Goal: Communication & Community: Answer question/provide support

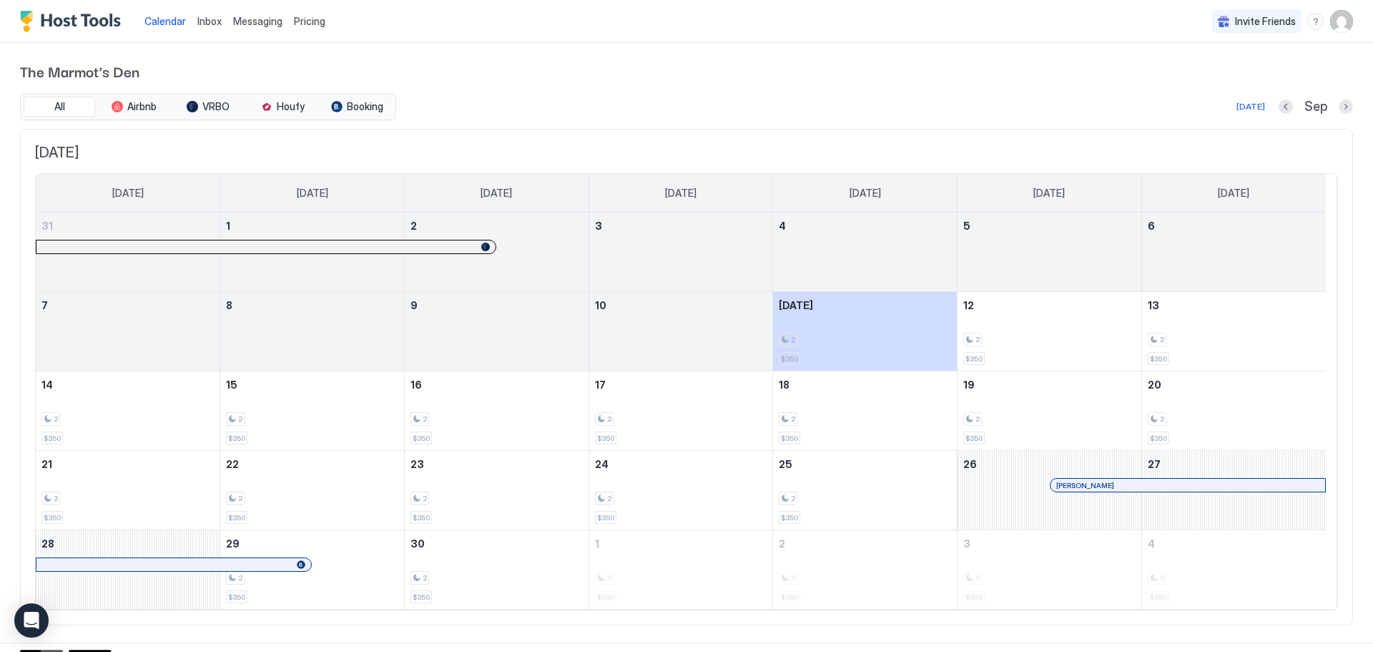
click at [208, 23] on span "Inbox" at bounding box center [209, 21] width 24 height 12
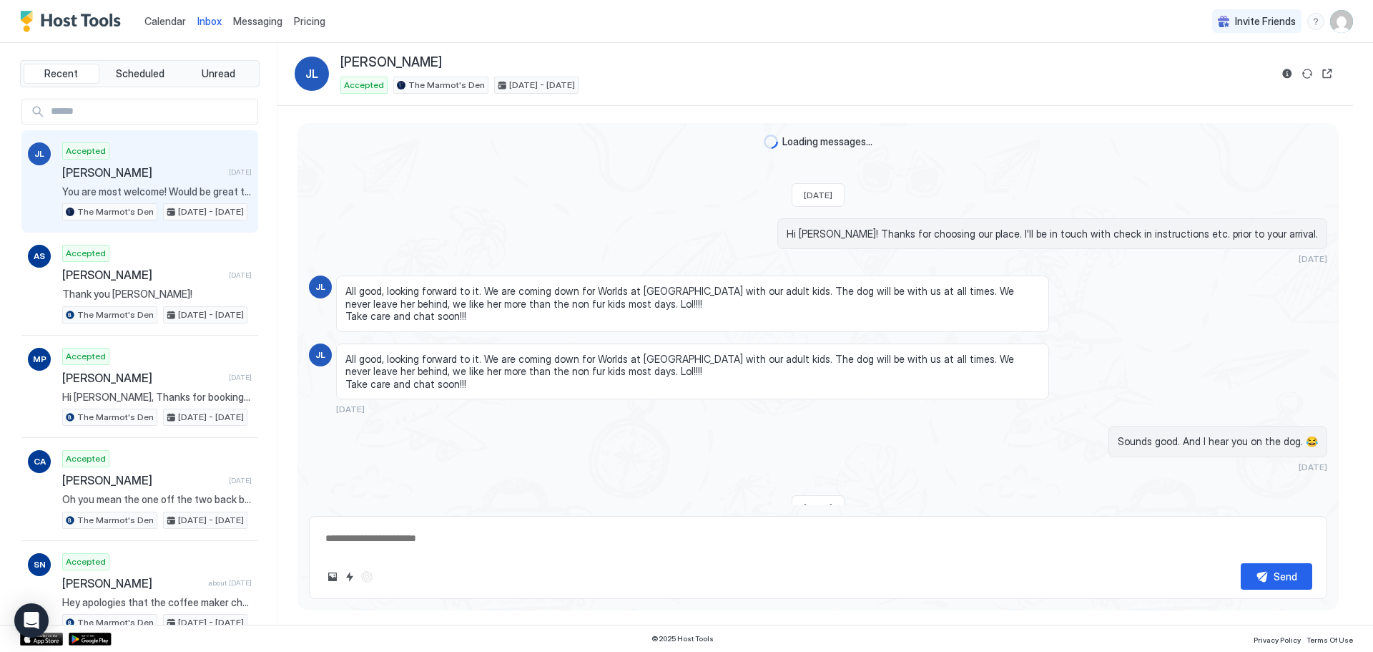
scroll to position [1067, 0]
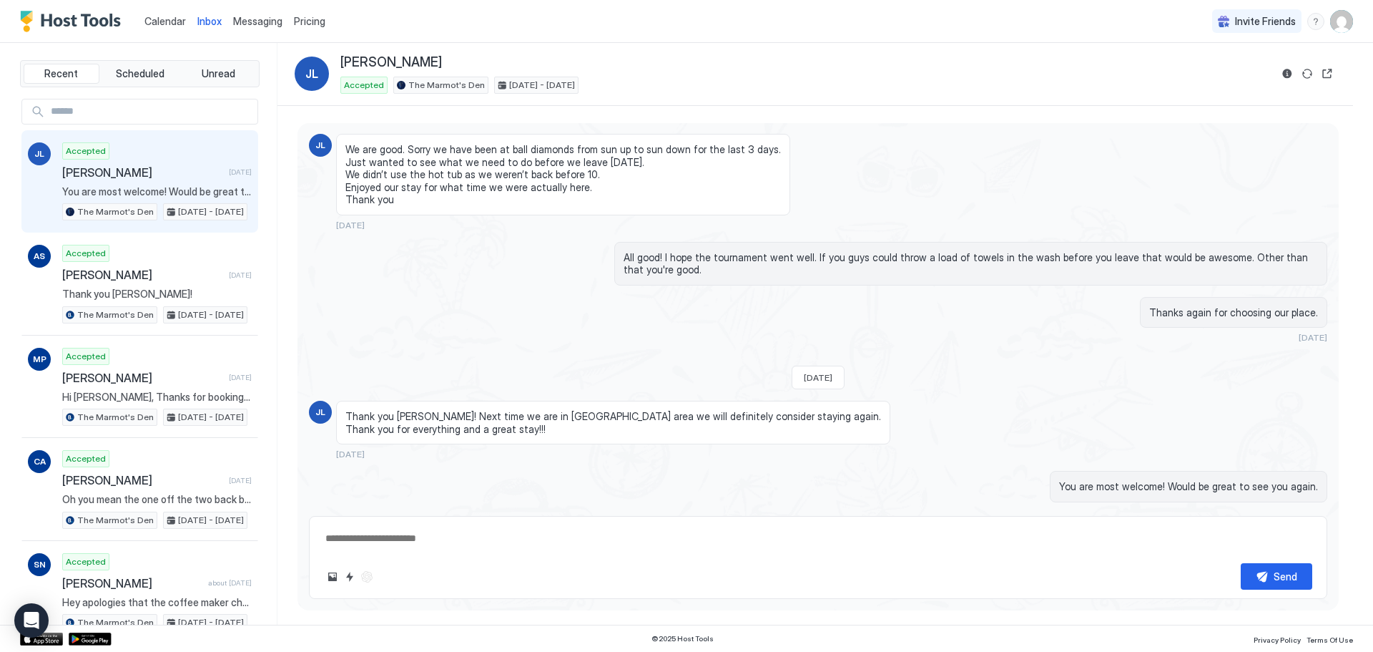
type textarea "*"
